Goal: Task Accomplishment & Management: Use online tool/utility

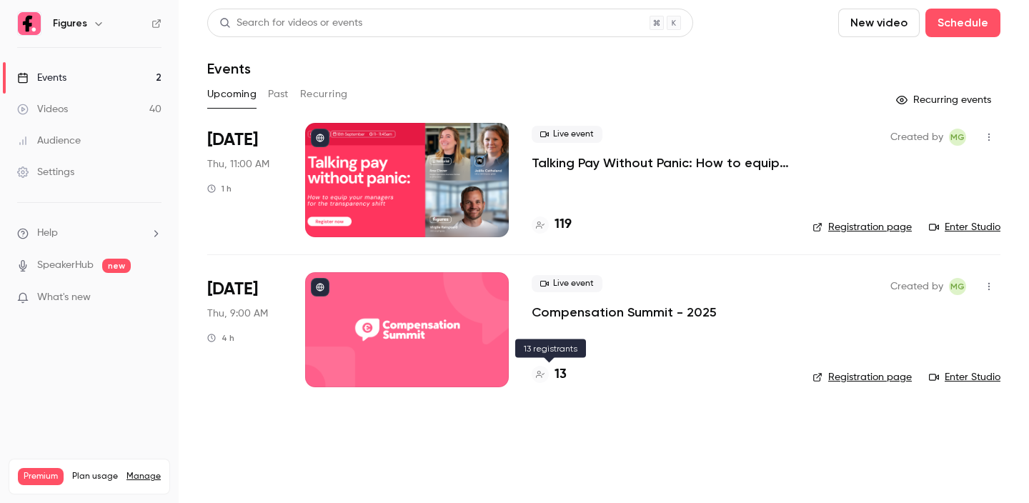
click at [562, 373] on h4 "13" at bounding box center [561, 374] width 12 height 19
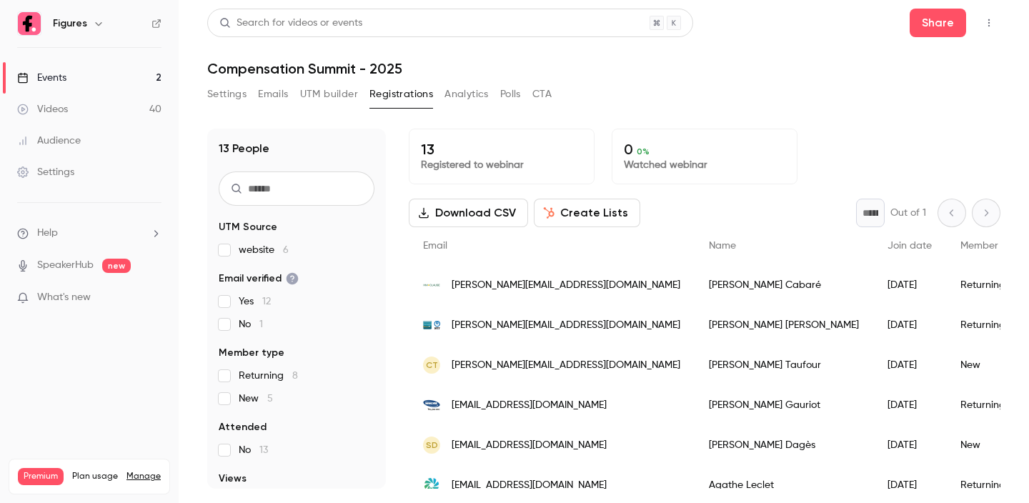
click at [277, 95] on button "Emails" at bounding box center [273, 94] width 30 height 23
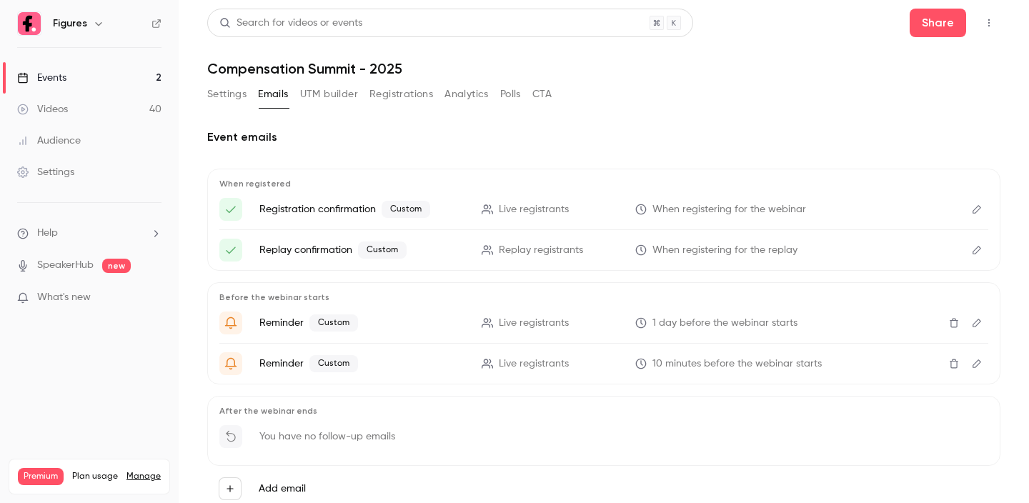
click at [334, 91] on button "UTM builder" at bounding box center [329, 94] width 58 height 23
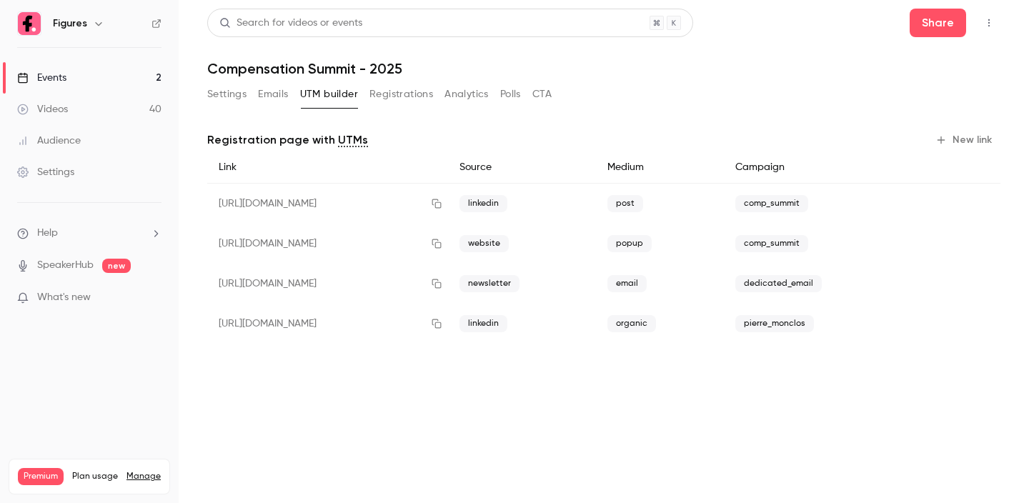
click at [955, 142] on button "New link" at bounding box center [965, 140] width 71 height 23
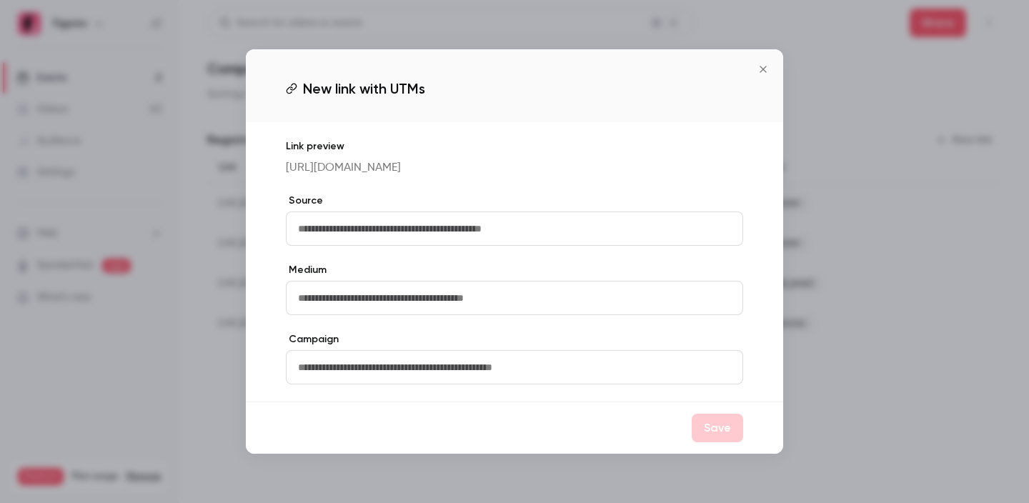
click at [512, 222] on input "text" at bounding box center [514, 229] width 457 height 34
type input "*"
type input "*********"
click at [530, 306] on input "text" at bounding box center [514, 298] width 457 height 34
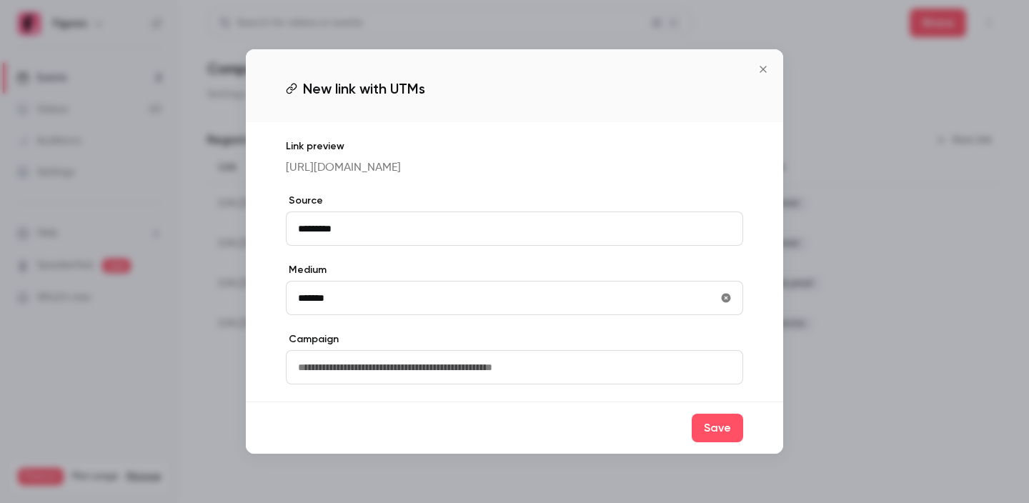
type input "*******"
click at [505, 378] on input "text" at bounding box center [514, 367] width 457 height 34
type input "********"
click at [715, 441] on button "Save" at bounding box center [717, 428] width 51 height 29
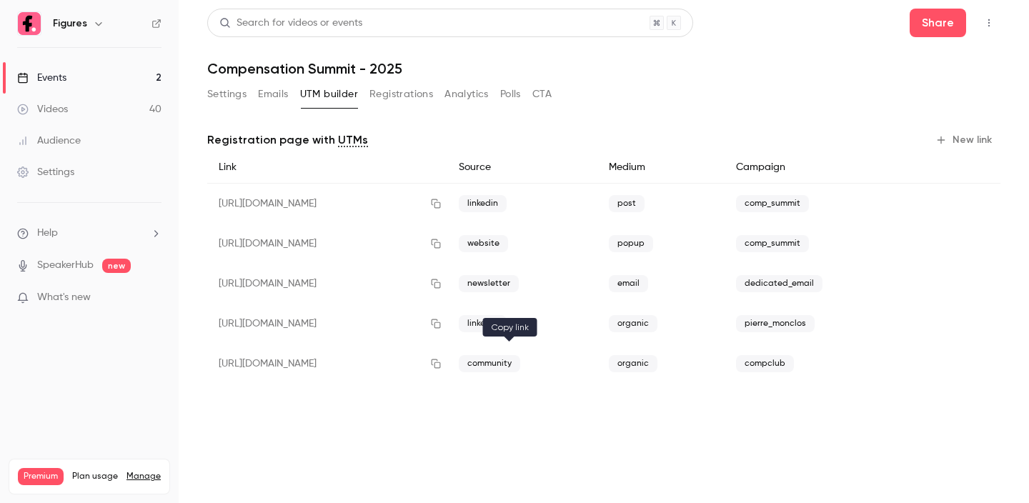
click at [442, 362] on icon "button" at bounding box center [435, 364] width 11 height 10
click at [227, 102] on button "Settings" at bounding box center [226, 94] width 39 height 23
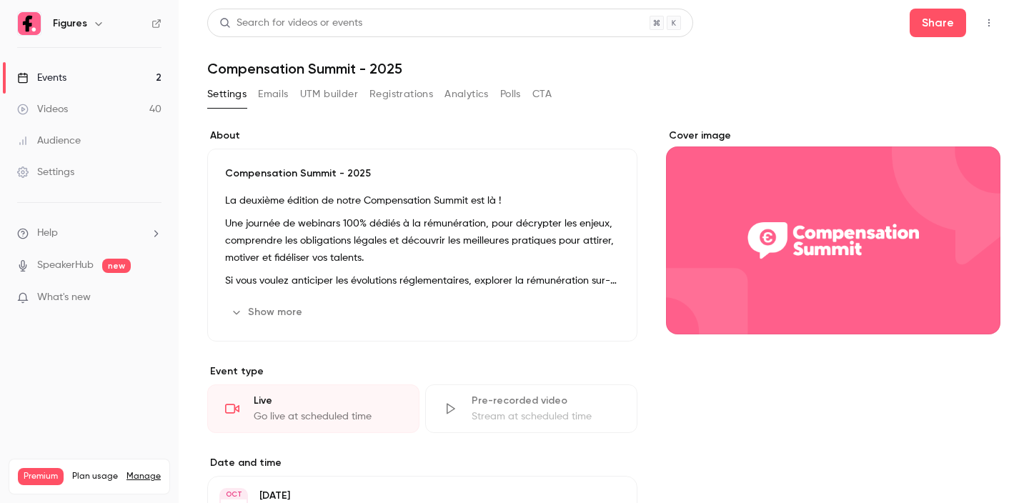
click at [274, 312] on button "Show more" at bounding box center [268, 312] width 86 height 23
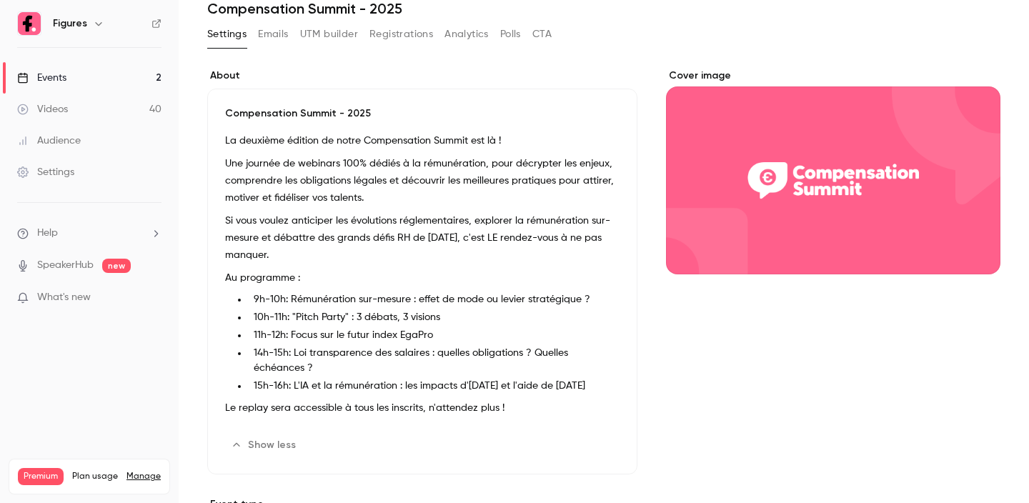
scroll to position [72, 0]
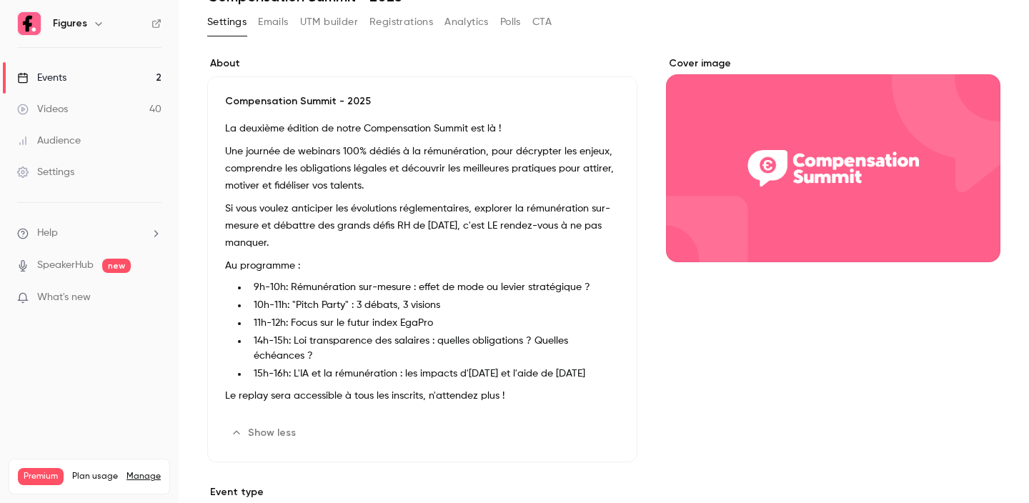
drag, startPoint x: 256, startPoint y: 281, endPoint x: 605, endPoint y: 382, distance: 363.0
click at [605, 382] on div "La deuxième édition de notre Compensation Summit est là ! Une journée de webina…" at bounding box center [422, 265] width 395 height 290
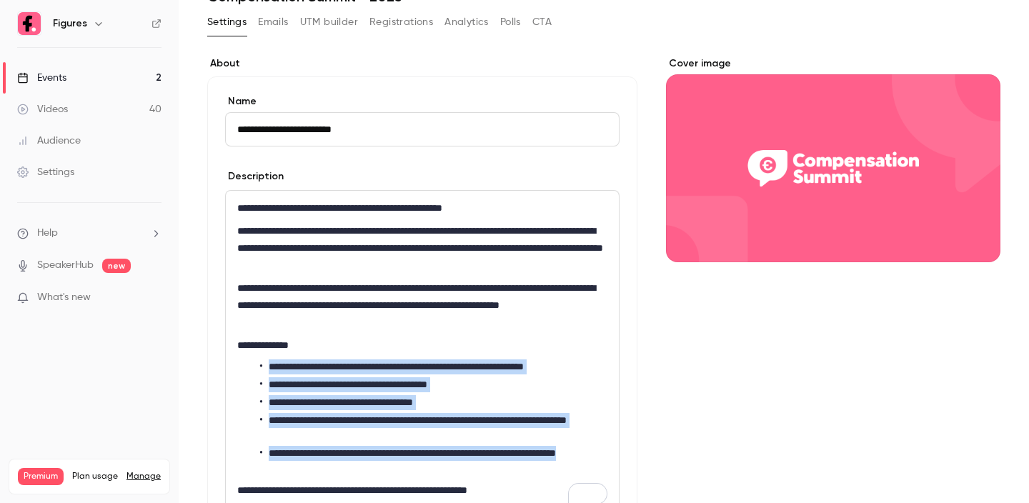
drag, startPoint x: 333, startPoint y: 472, endPoint x: 263, endPoint y: 362, distance: 129.9
click at [263, 362] on ul "**********" at bounding box center [422, 417] width 370 height 116
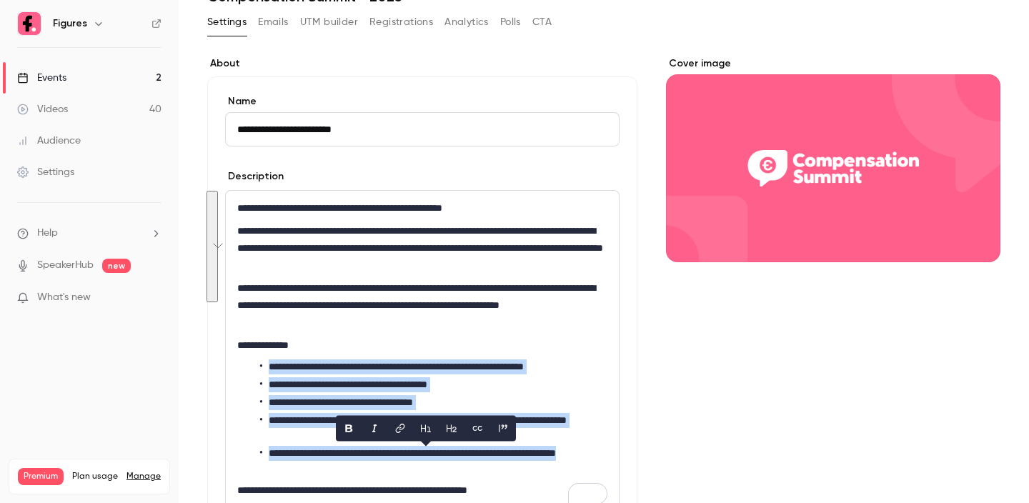
copy ul "**********"
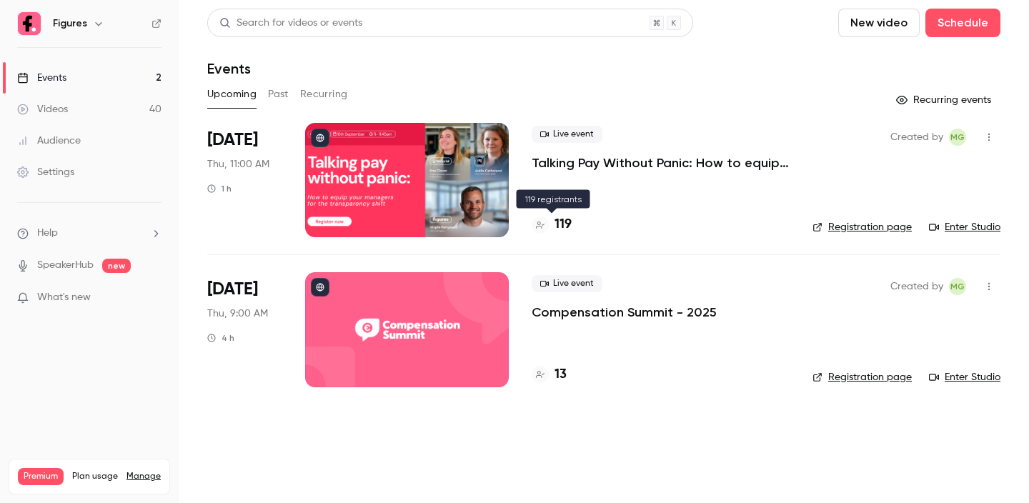
click at [567, 227] on h4 "119" at bounding box center [563, 224] width 17 height 19
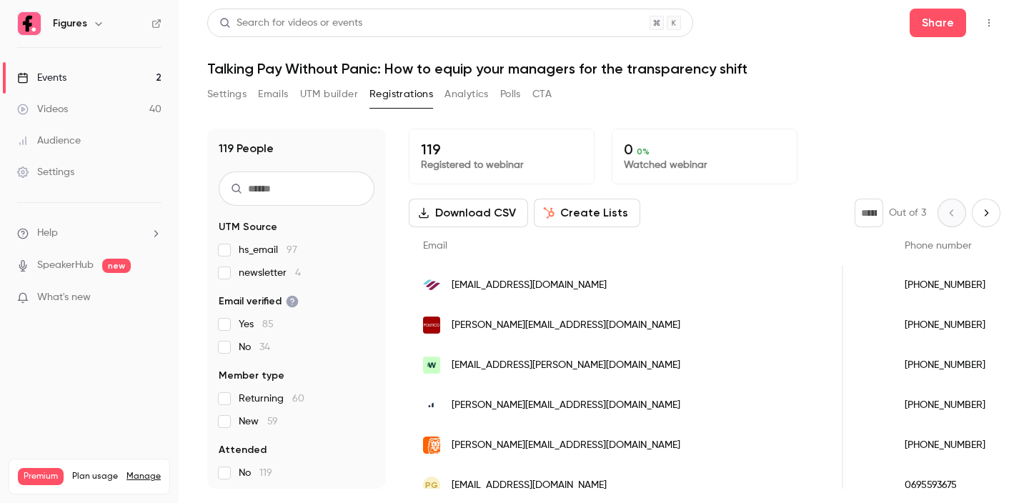
click at [89, 82] on link "Events 2" at bounding box center [89, 77] width 179 height 31
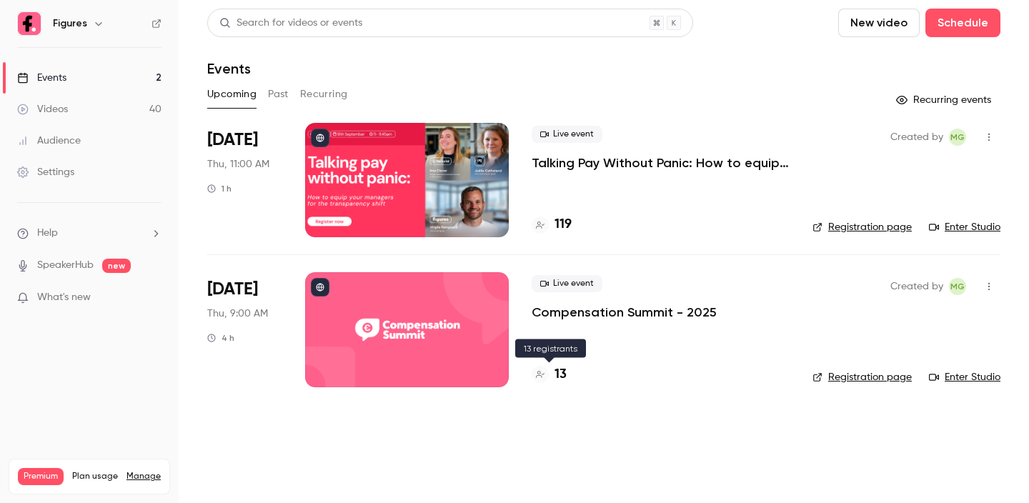
click at [562, 370] on h4 "13" at bounding box center [561, 374] width 12 height 19
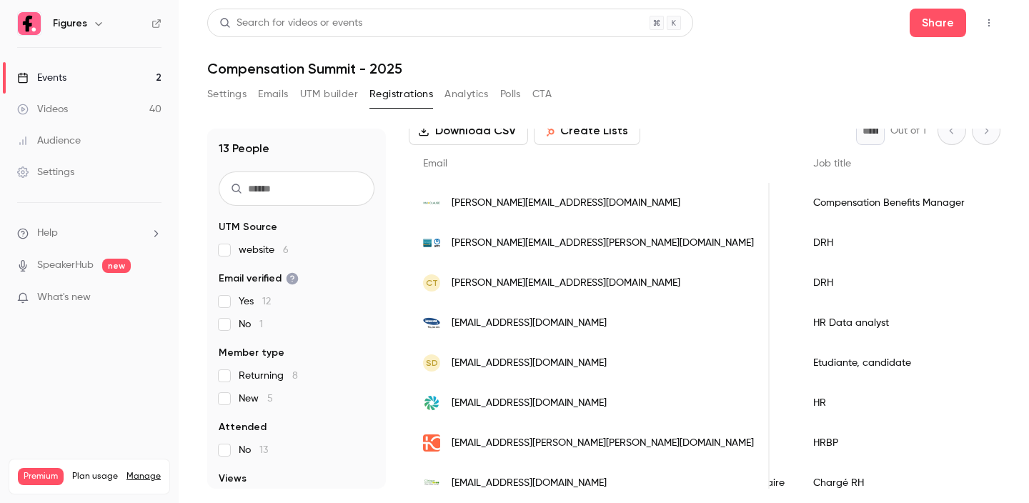
scroll to position [0, 568]
click at [57, 71] on div "Events" at bounding box center [41, 78] width 49 height 14
